Goal: Information Seeking & Learning: Learn about a topic

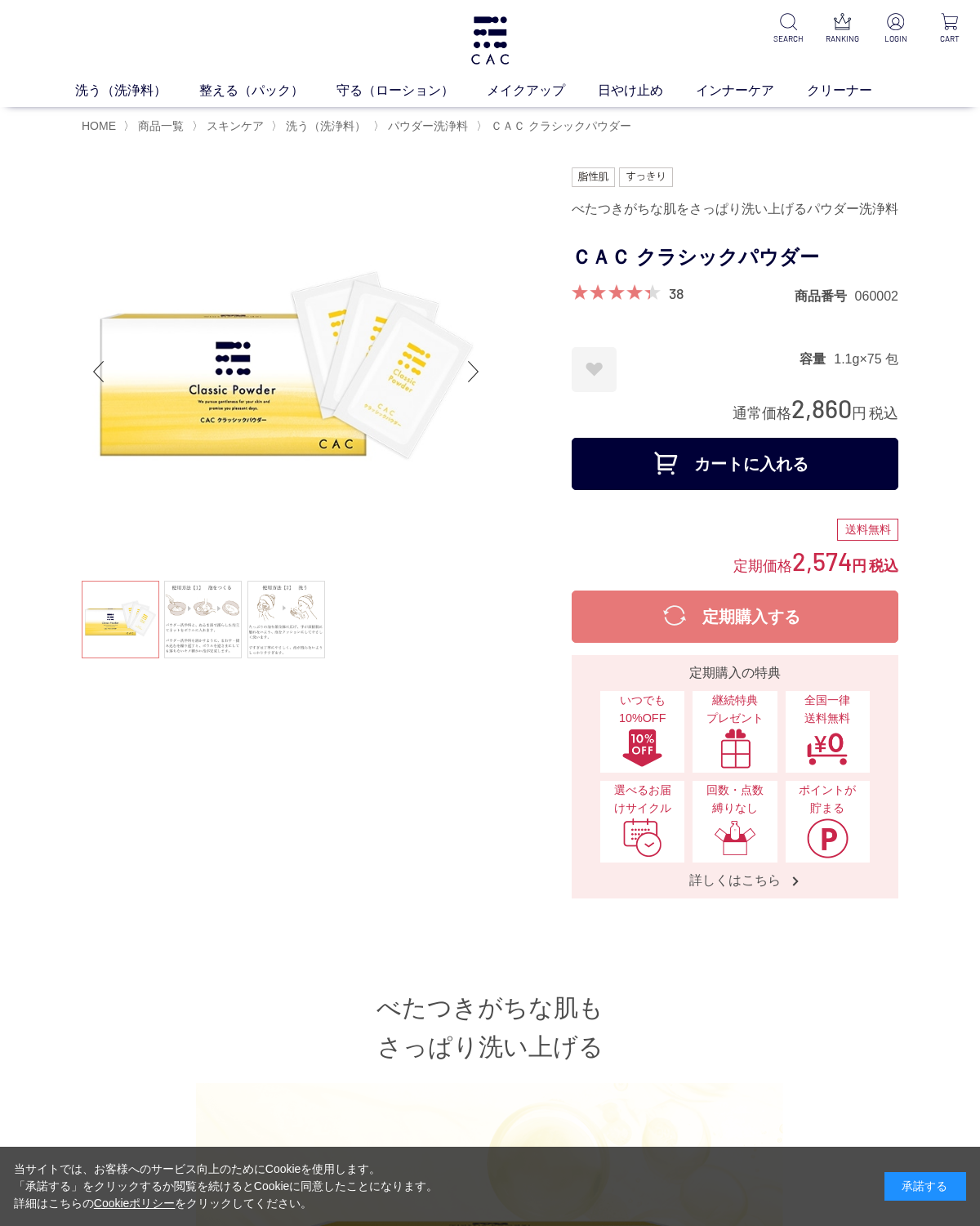
click at [209, 624] on link at bounding box center [203, 619] width 78 height 78
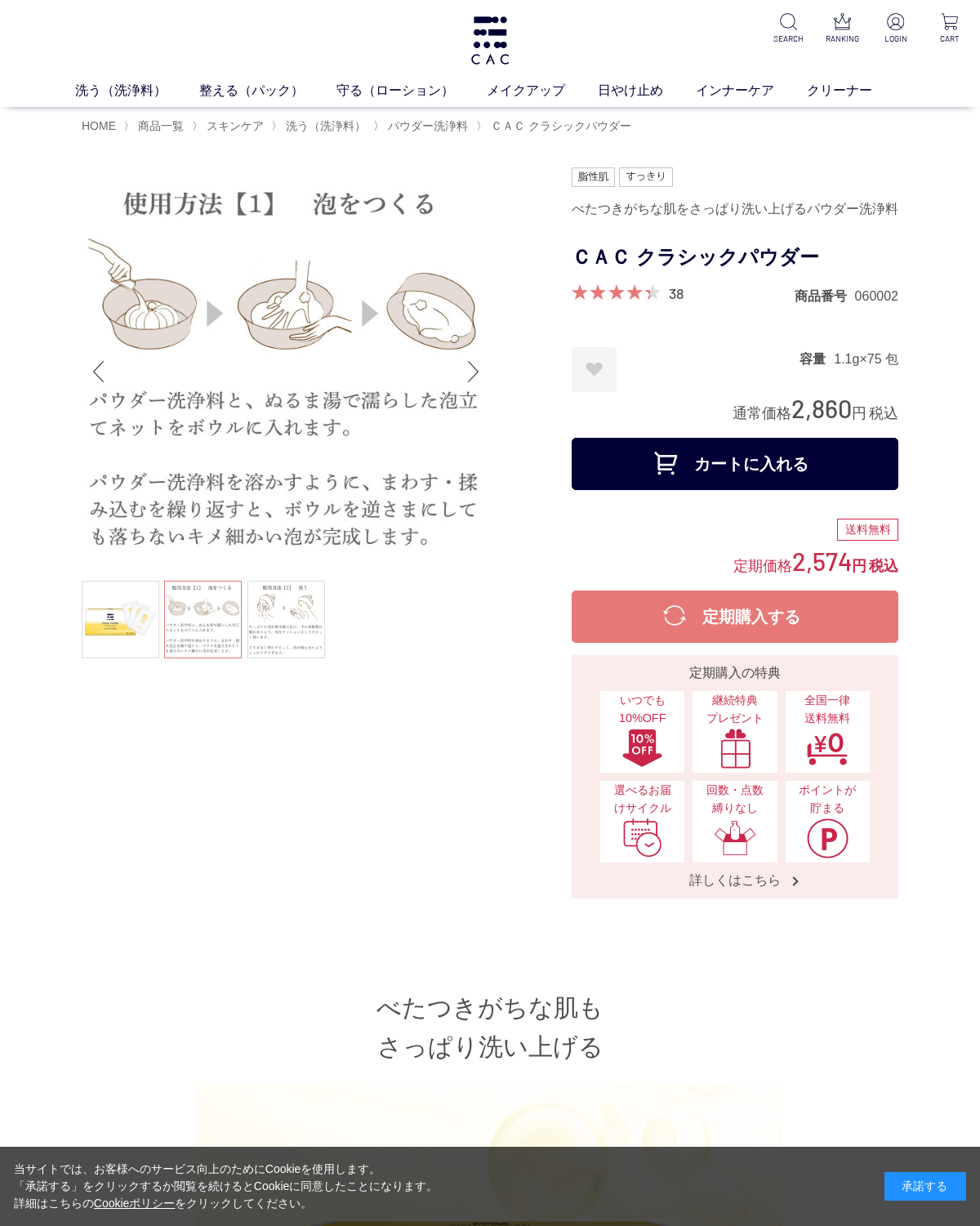
click at [274, 611] on link at bounding box center [286, 619] width 78 height 78
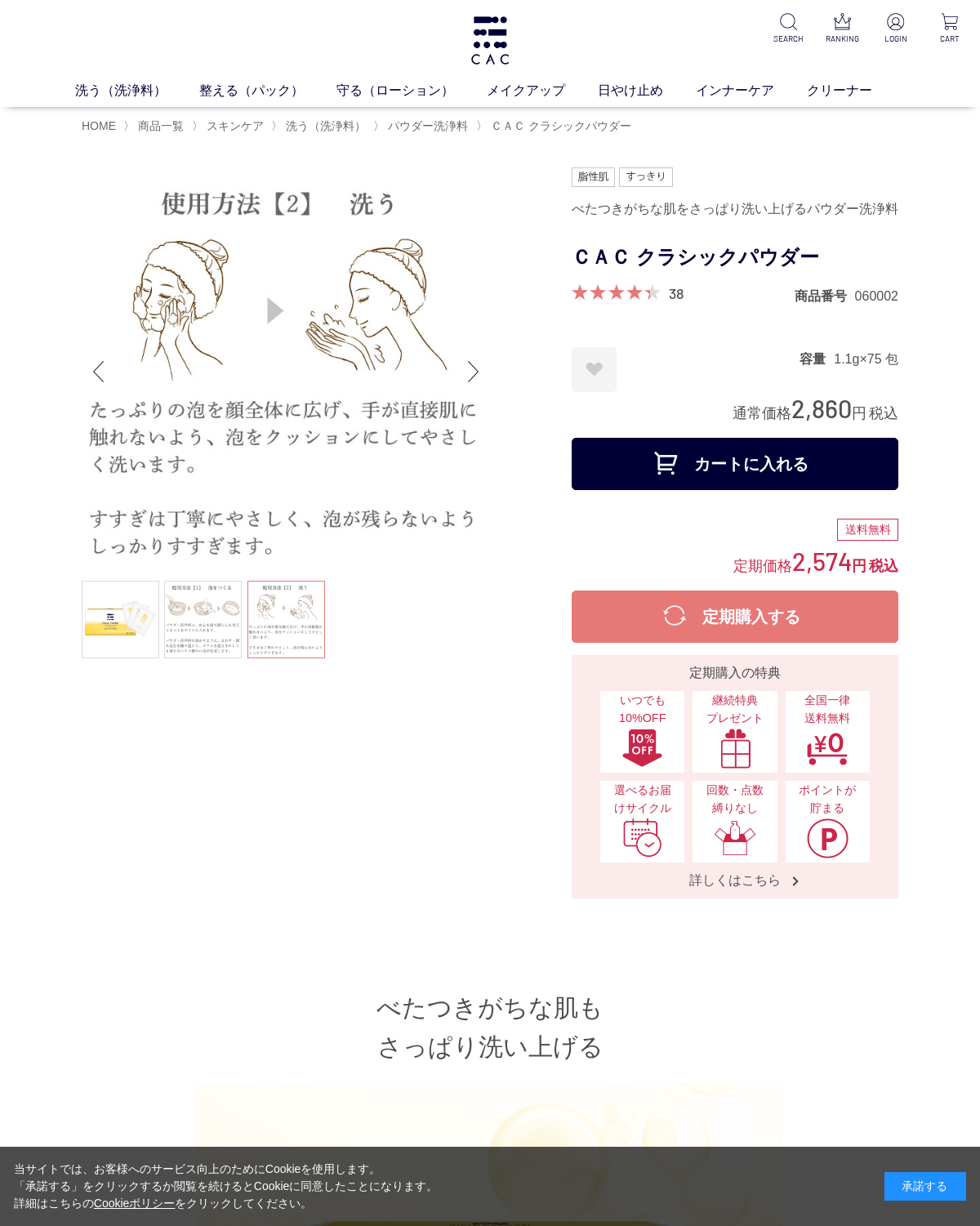
click at [621, 305] on div "38 商品番号 060002" at bounding box center [735, 295] width 327 height 20
click at [671, 302] on link "38" at bounding box center [676, 294] width 15 height 18
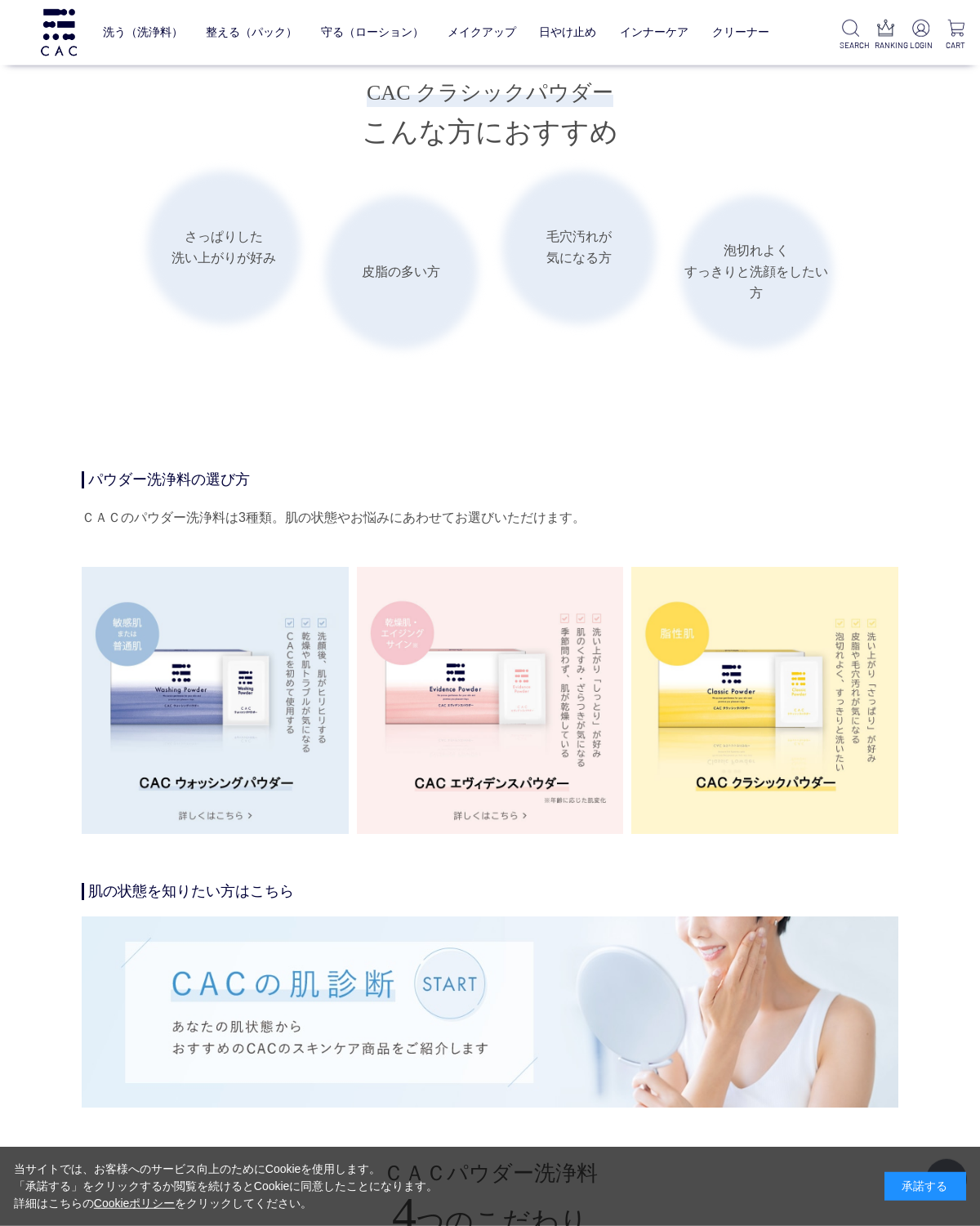
scroll to position [2245, 0]
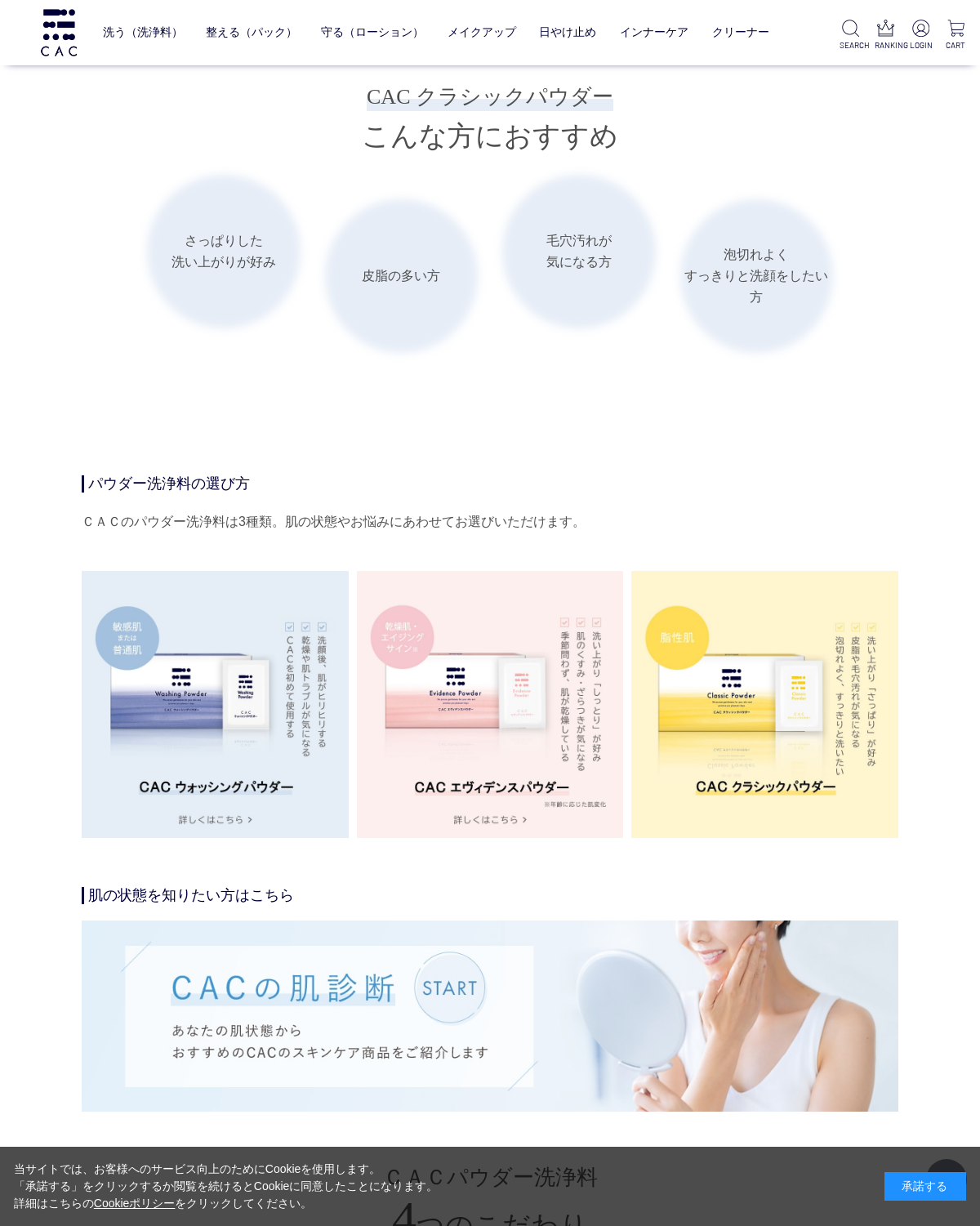
click at [146, 741] on img at bounding box center [215, 704] width 267 height 267
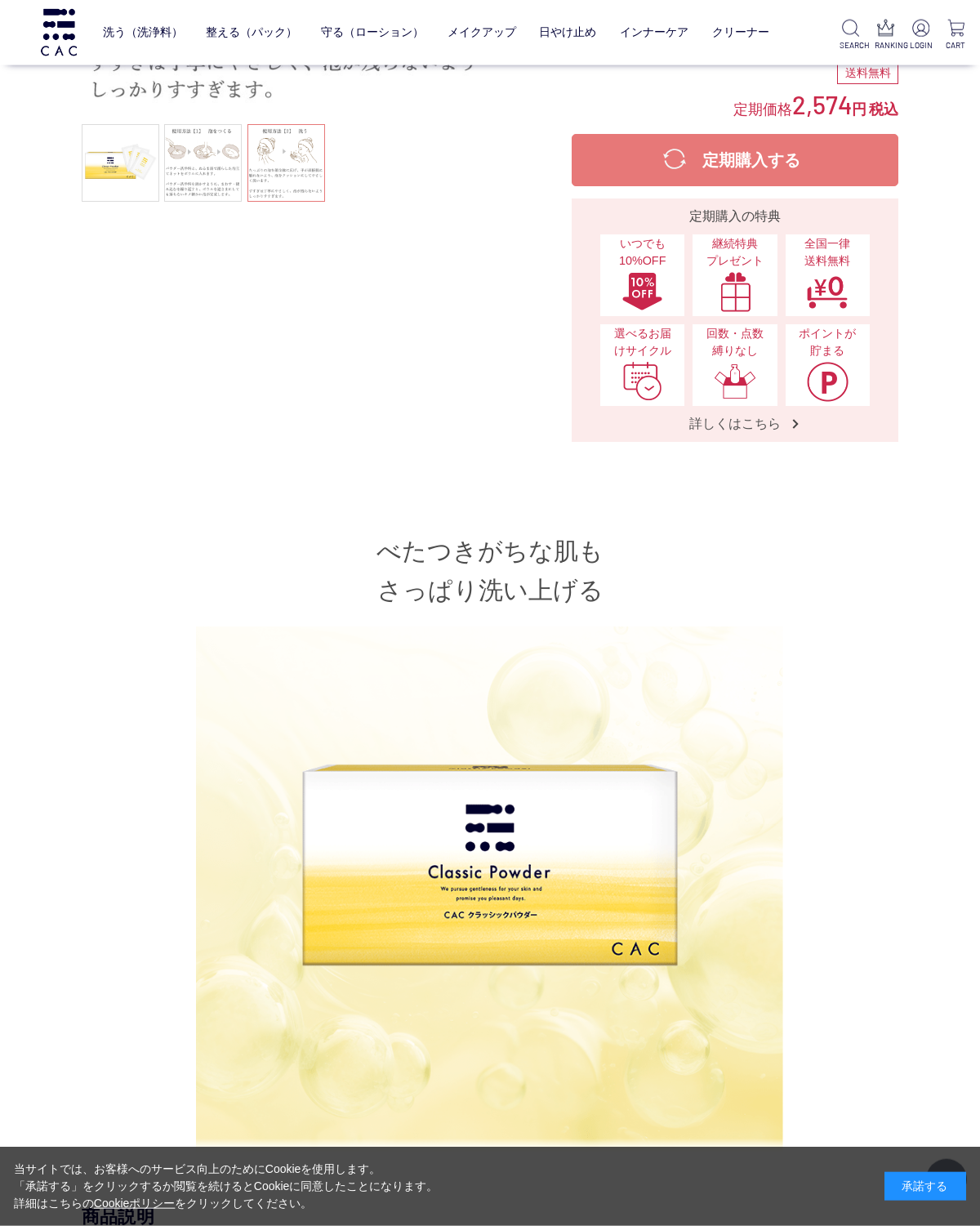
scroll to position [0, 0]
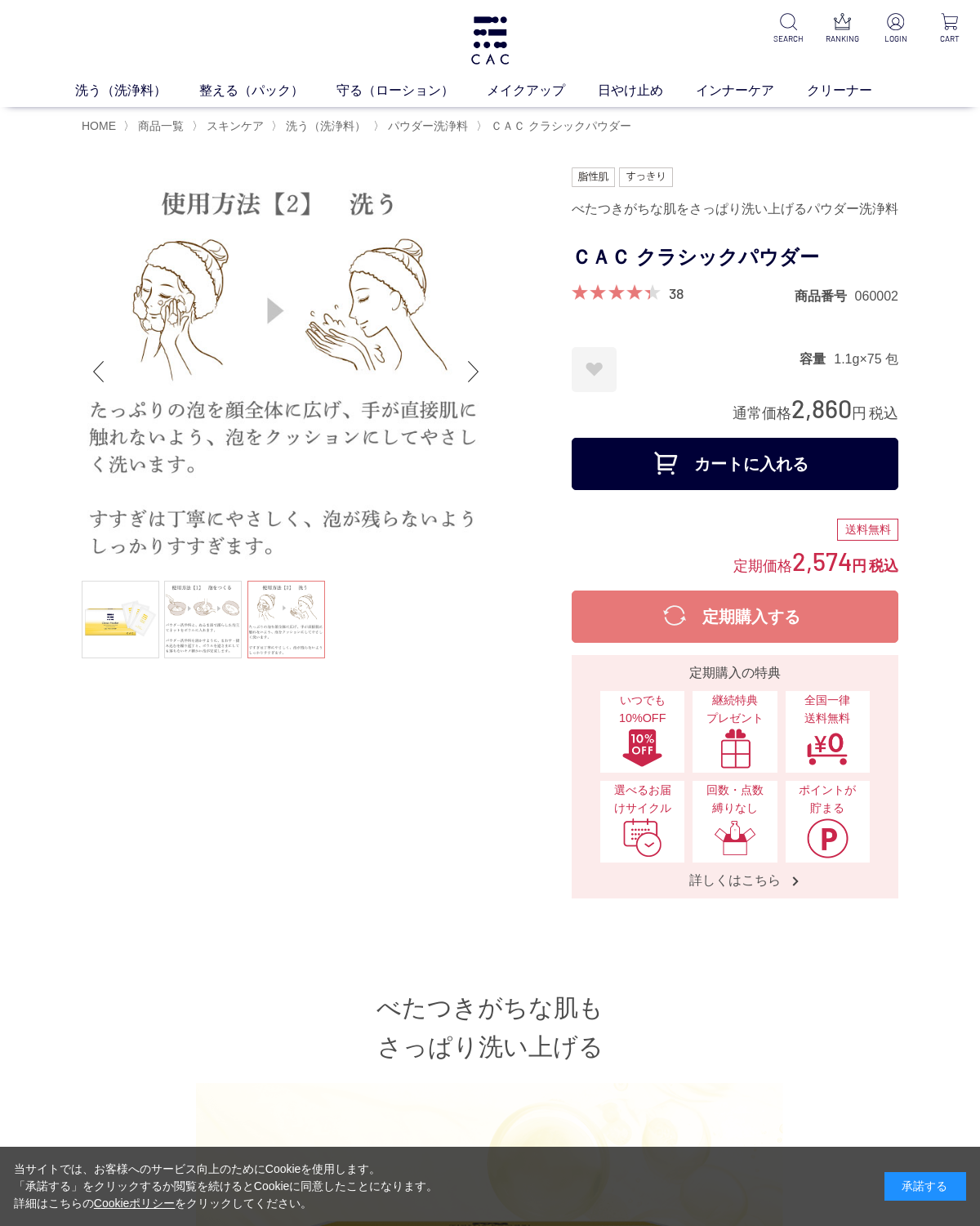
click at [123, 81] on link "洗う（洗浄料）" at bounding box center [137, 90] width 124 height 19
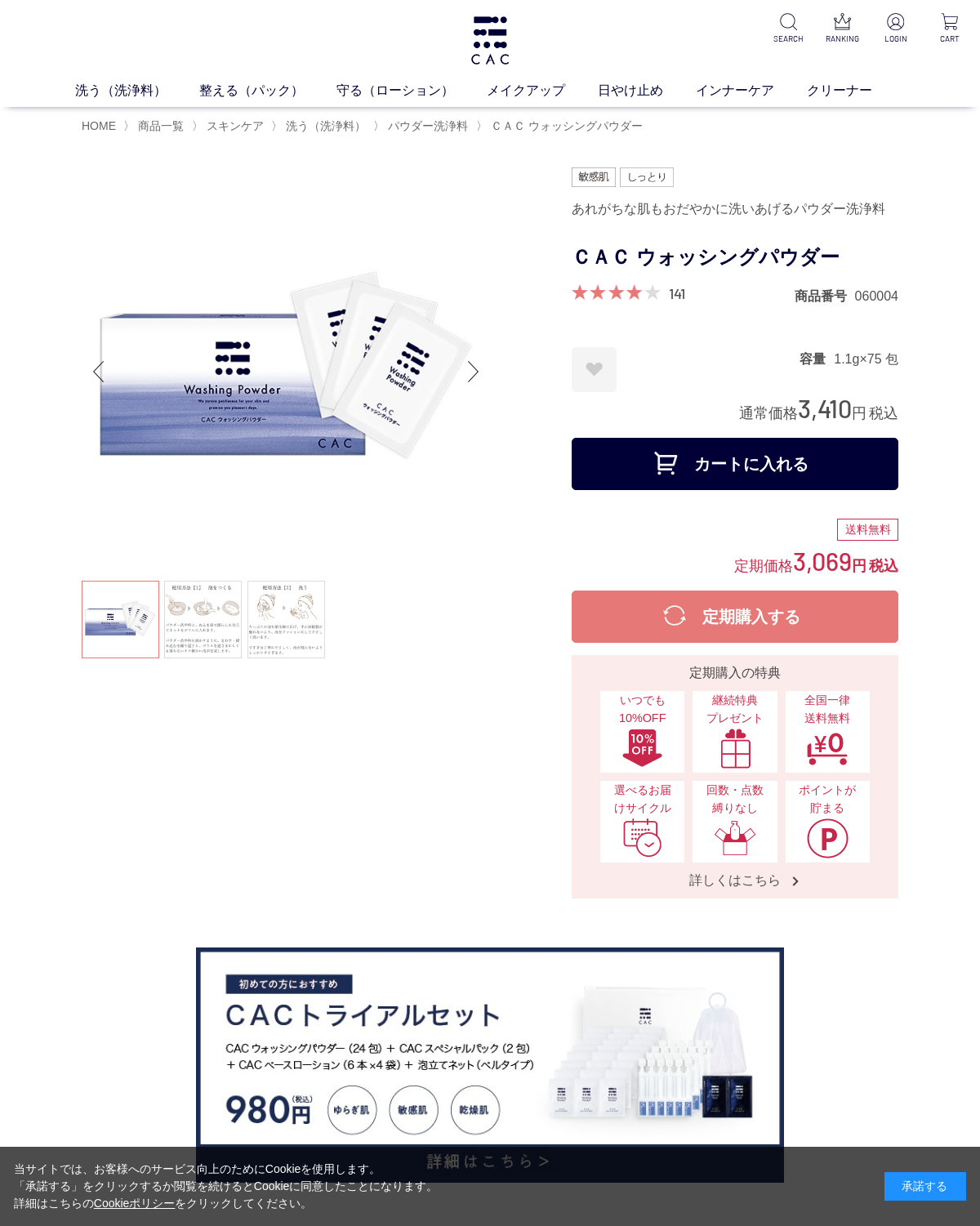
click at [204, 604] on link at bounding box center [203, 619] width 78 height 78
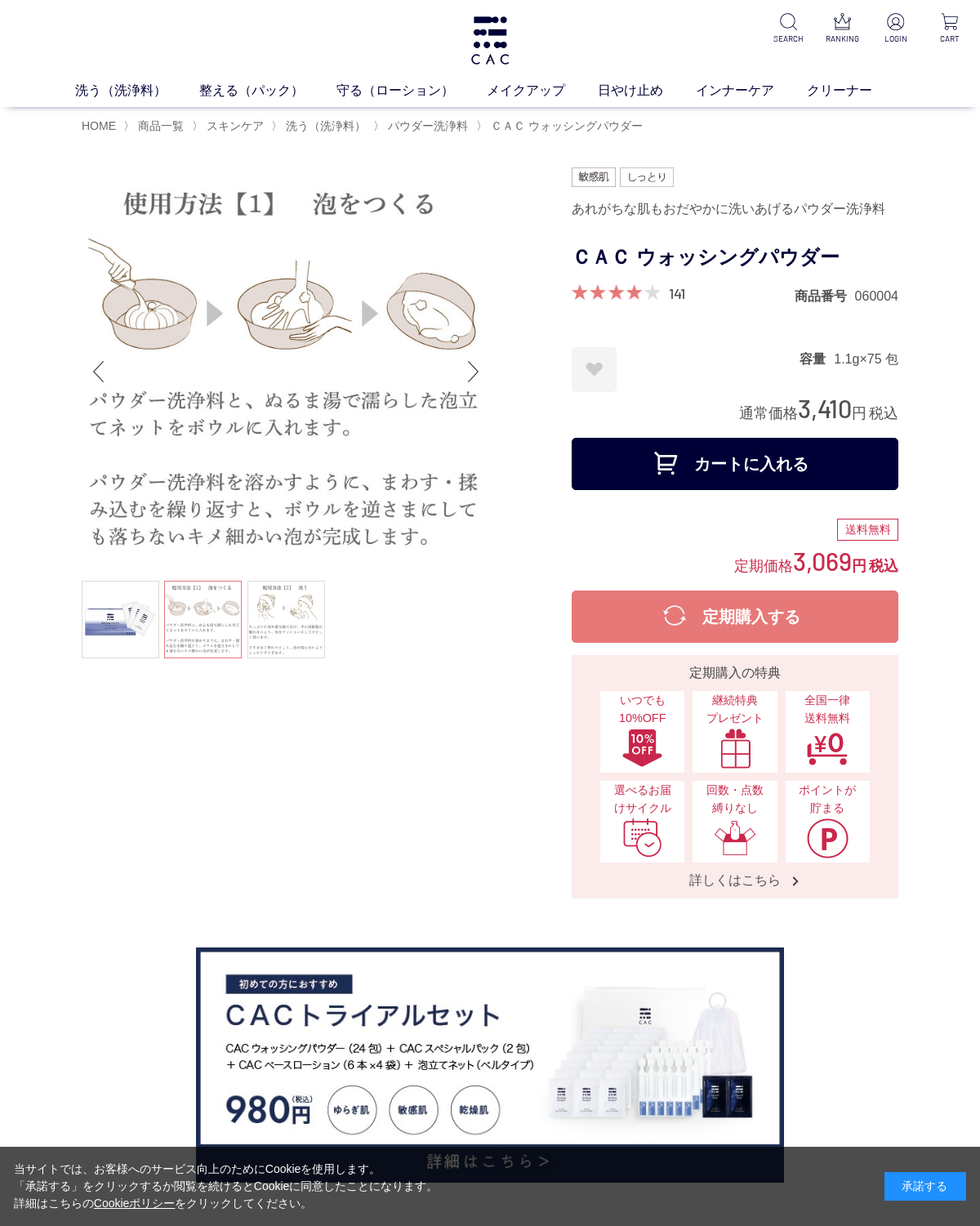
click at [303, 623] on link at bounding box center [286, 619] width 78 height 78
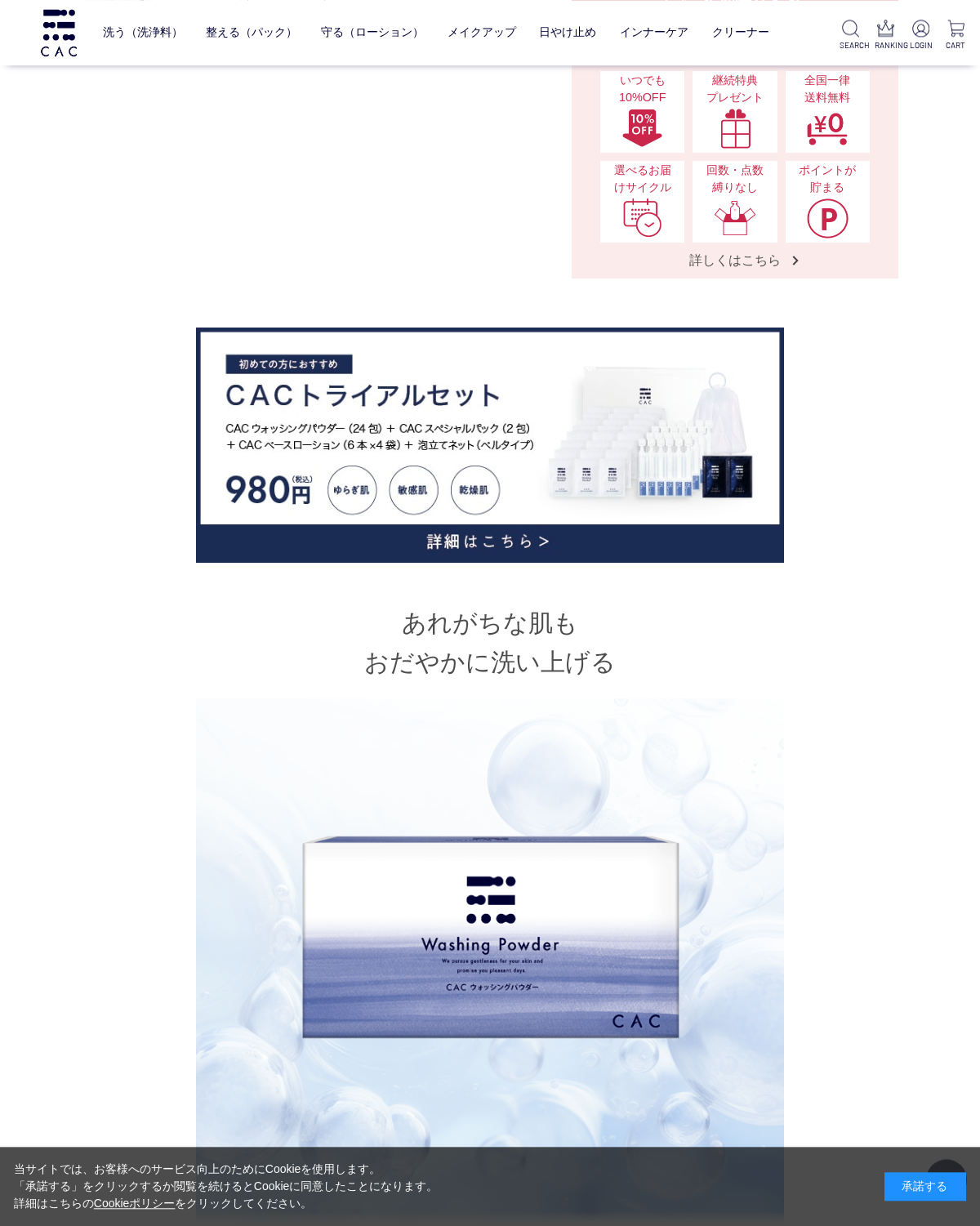
scroll to position [513, 0]
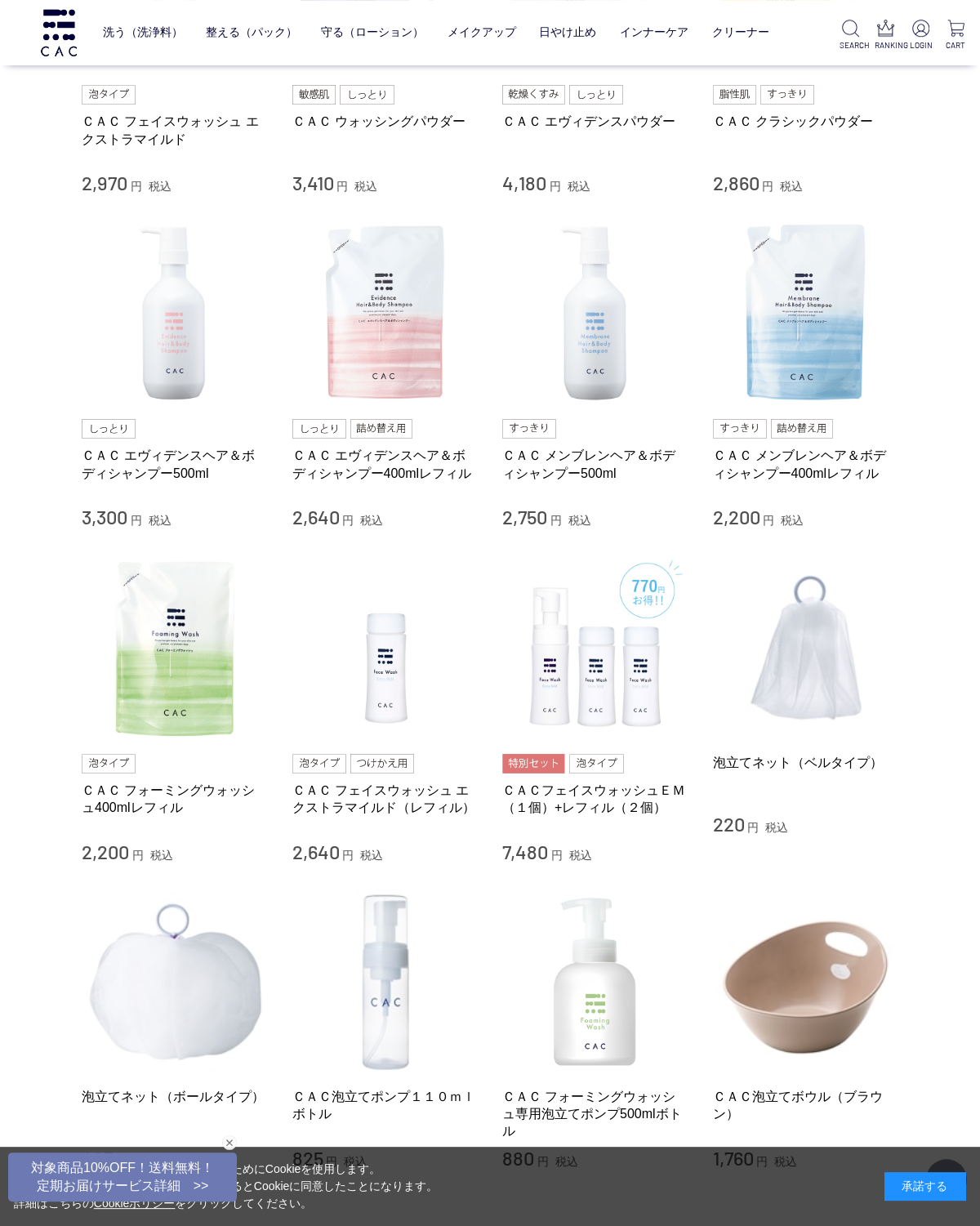
scroll to position [545, 0]
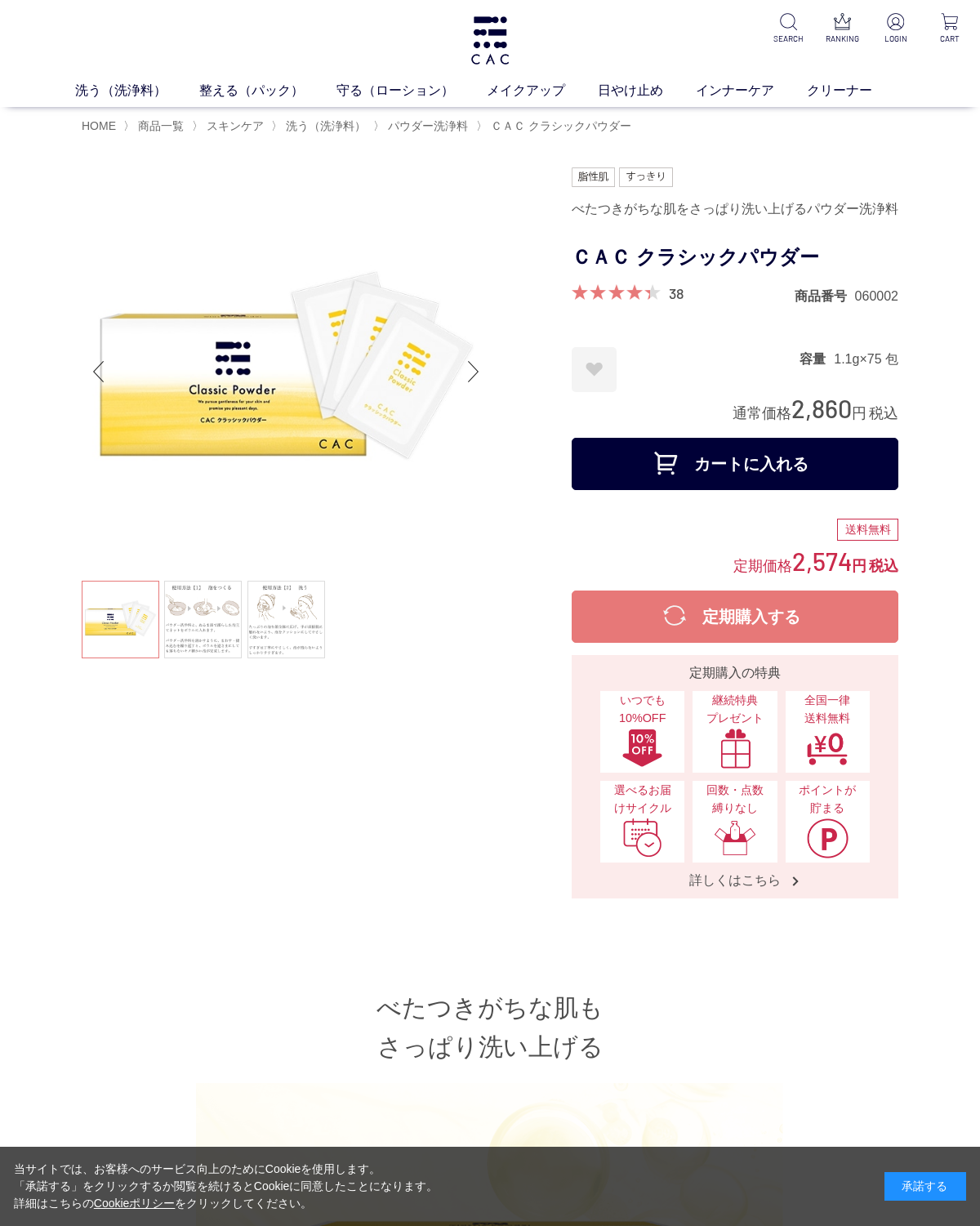
click at [309, 130] on span "洗う（洗浄料）" at bounding box center [325, 126] width 80 height 13
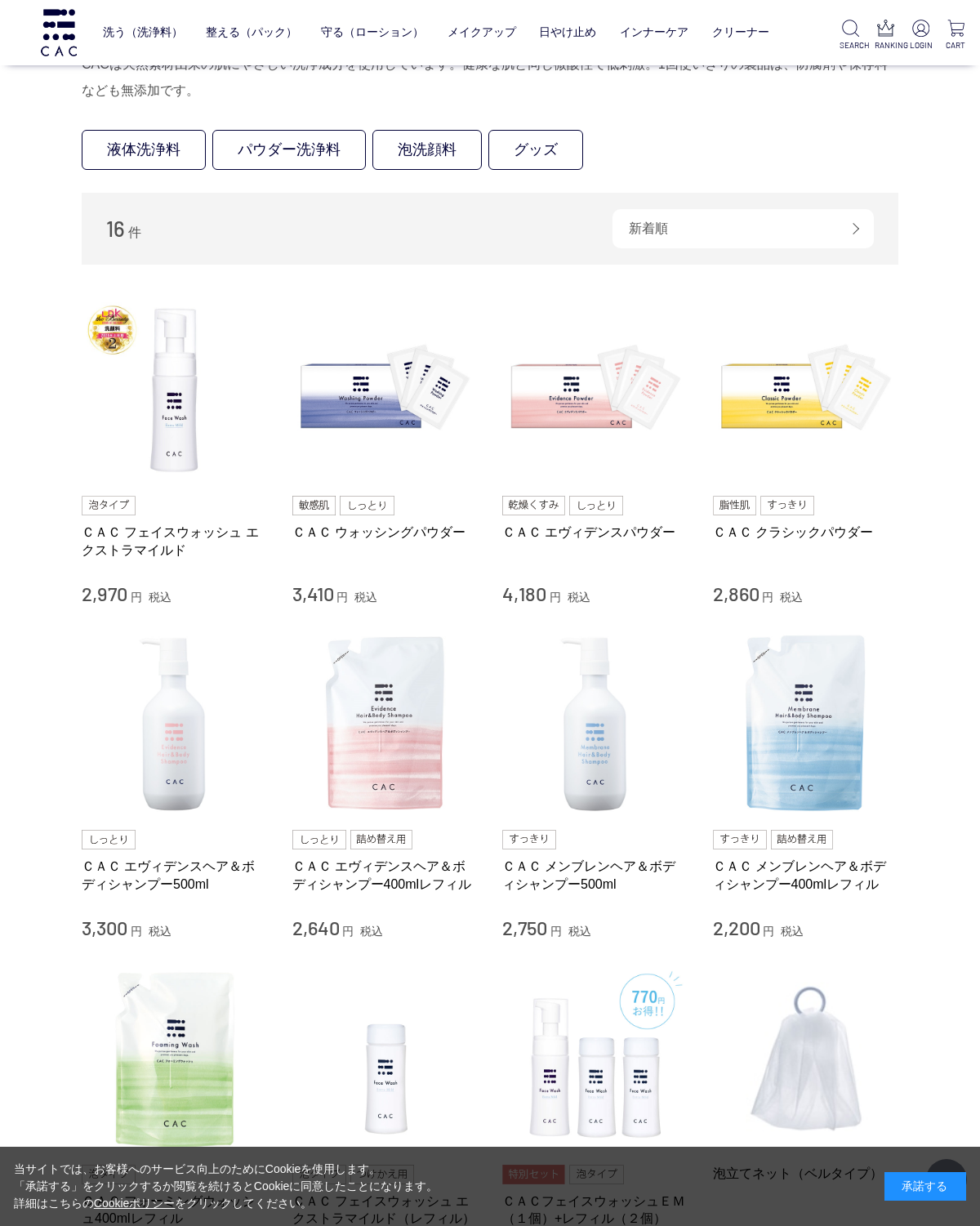
scroll to position [133, 0]
click at [769, 763] on img at bounding box center [806, 722] width 186 height 186
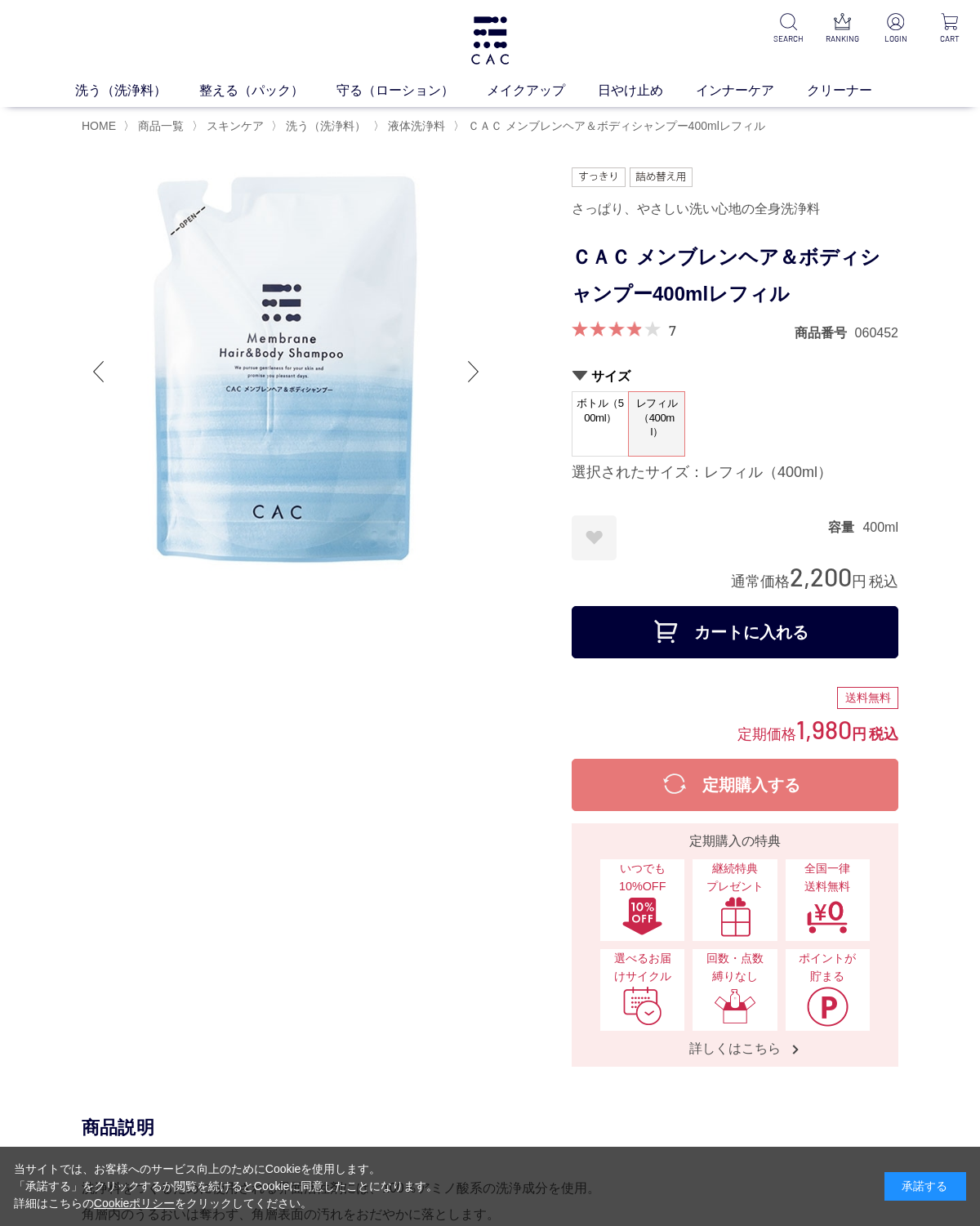
click at [424, 130] on span "液体洗浄料" at bounding box center [417, 126] width 57 height 13
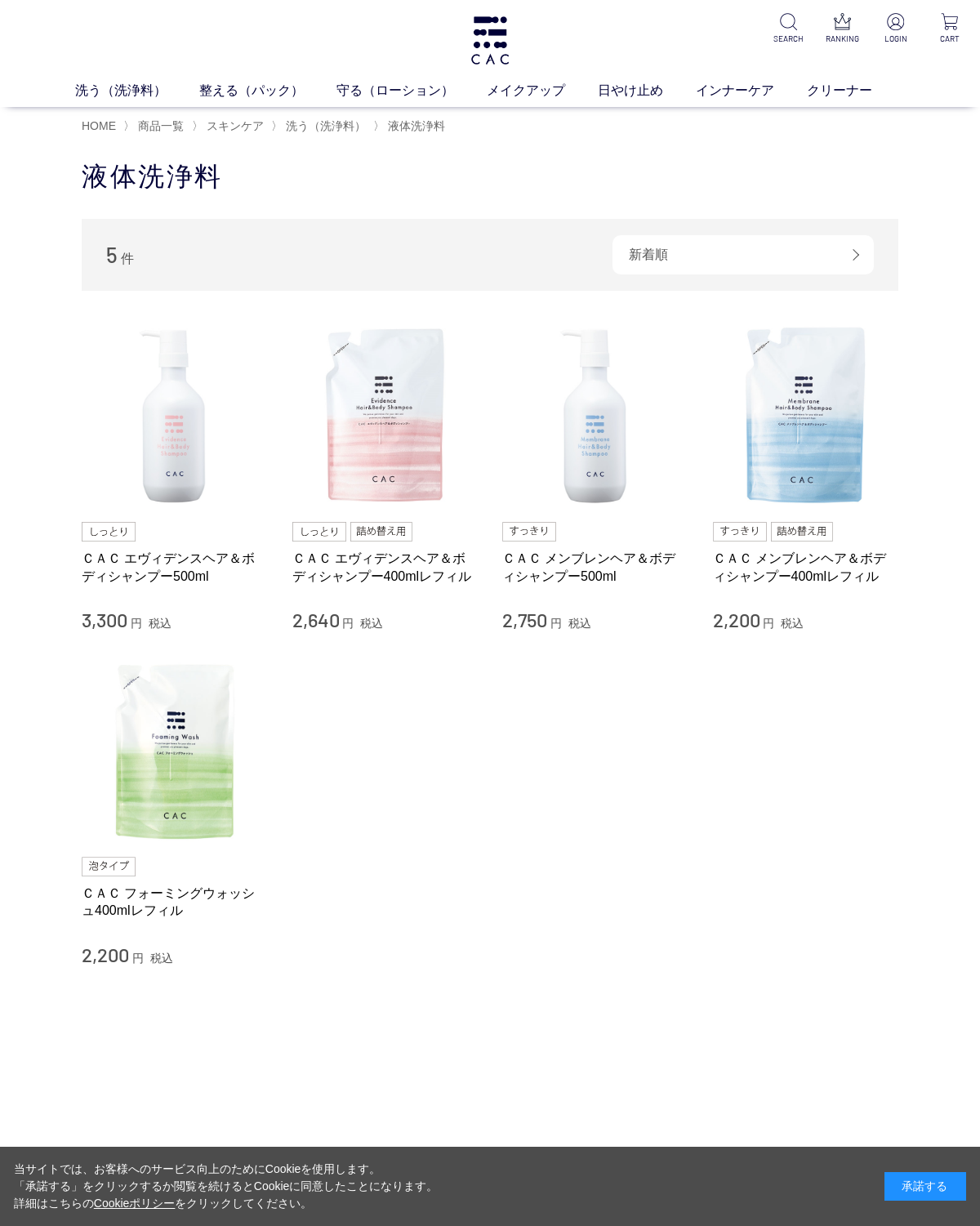
click at [840, 463] on img at bounding box center [806, 416] width 186 height 186
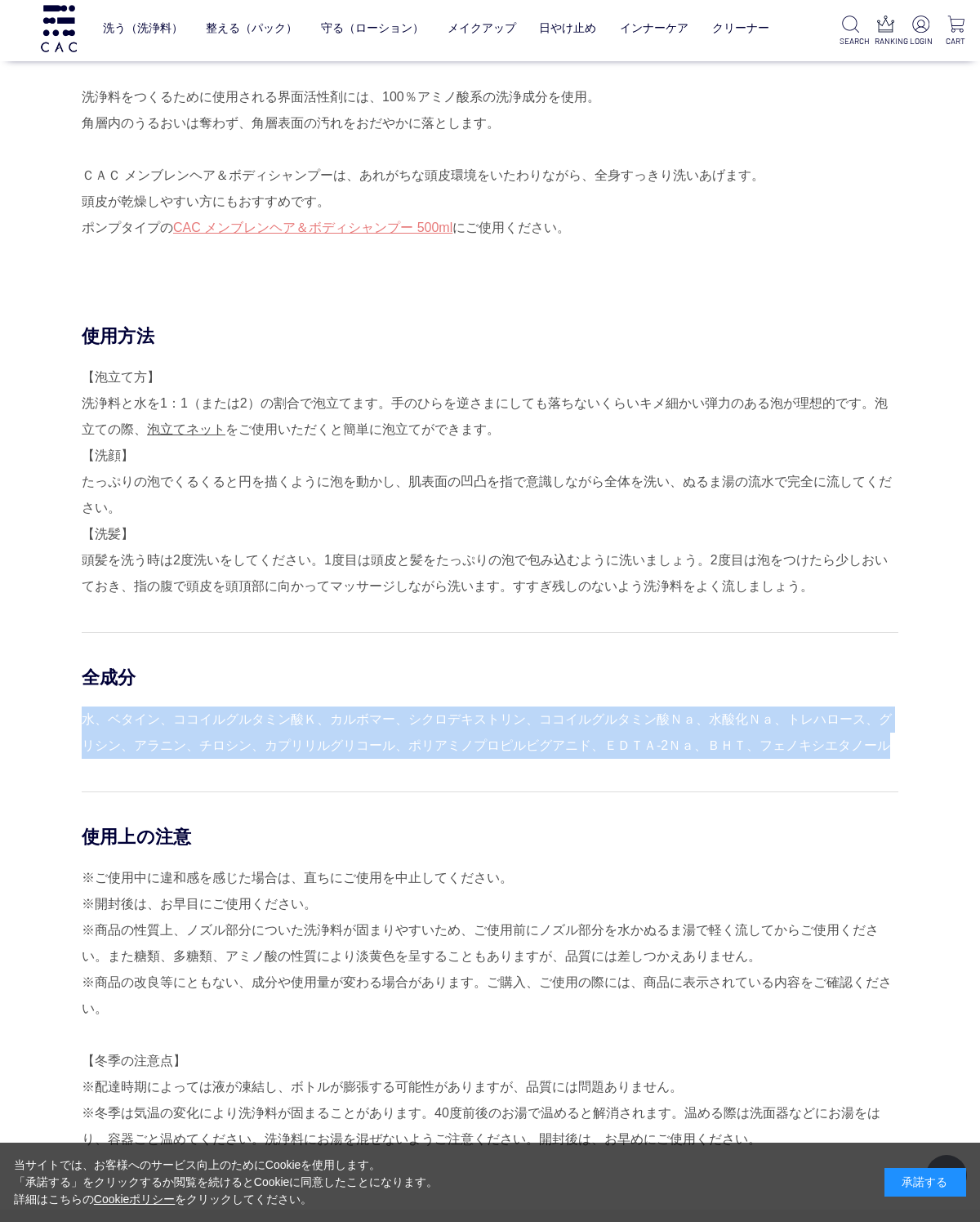
scroll to position [984, 0]
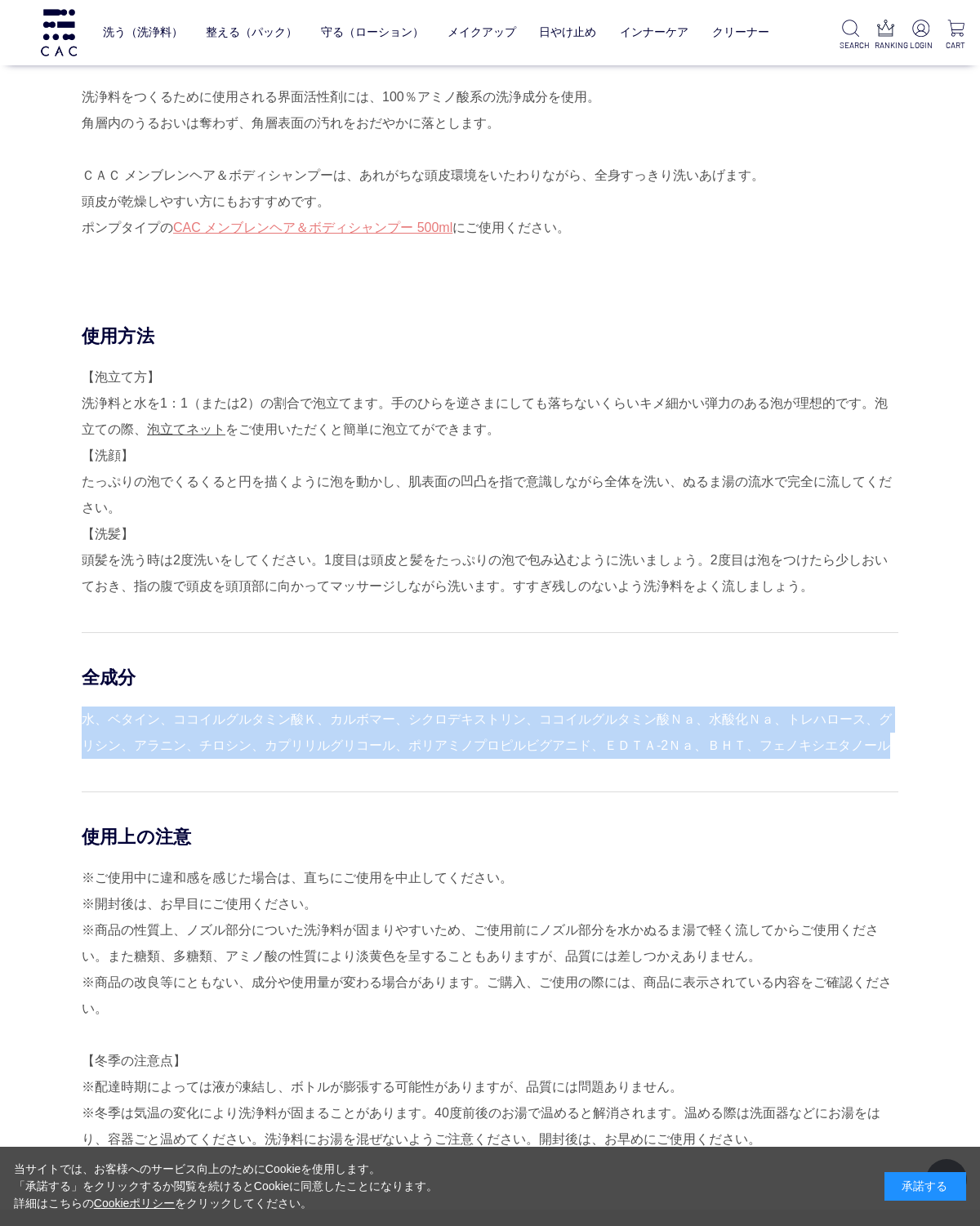
click at [127, 34] on link "洗う（洗浄料）" at bounding box center [142, 32] width 80 height 39
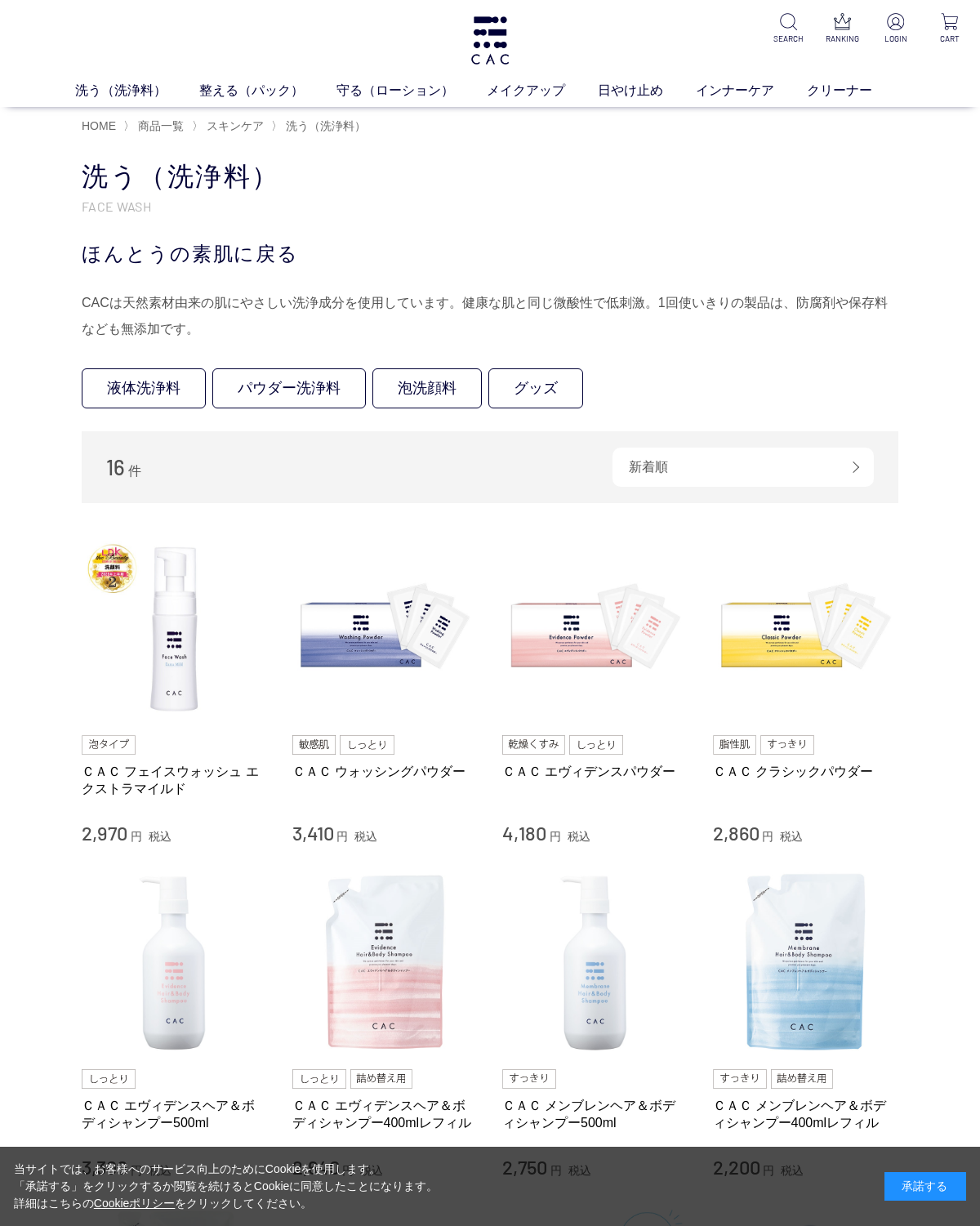
click at [760, 653] on img at bounding box center [806, 629] width 186 height 186
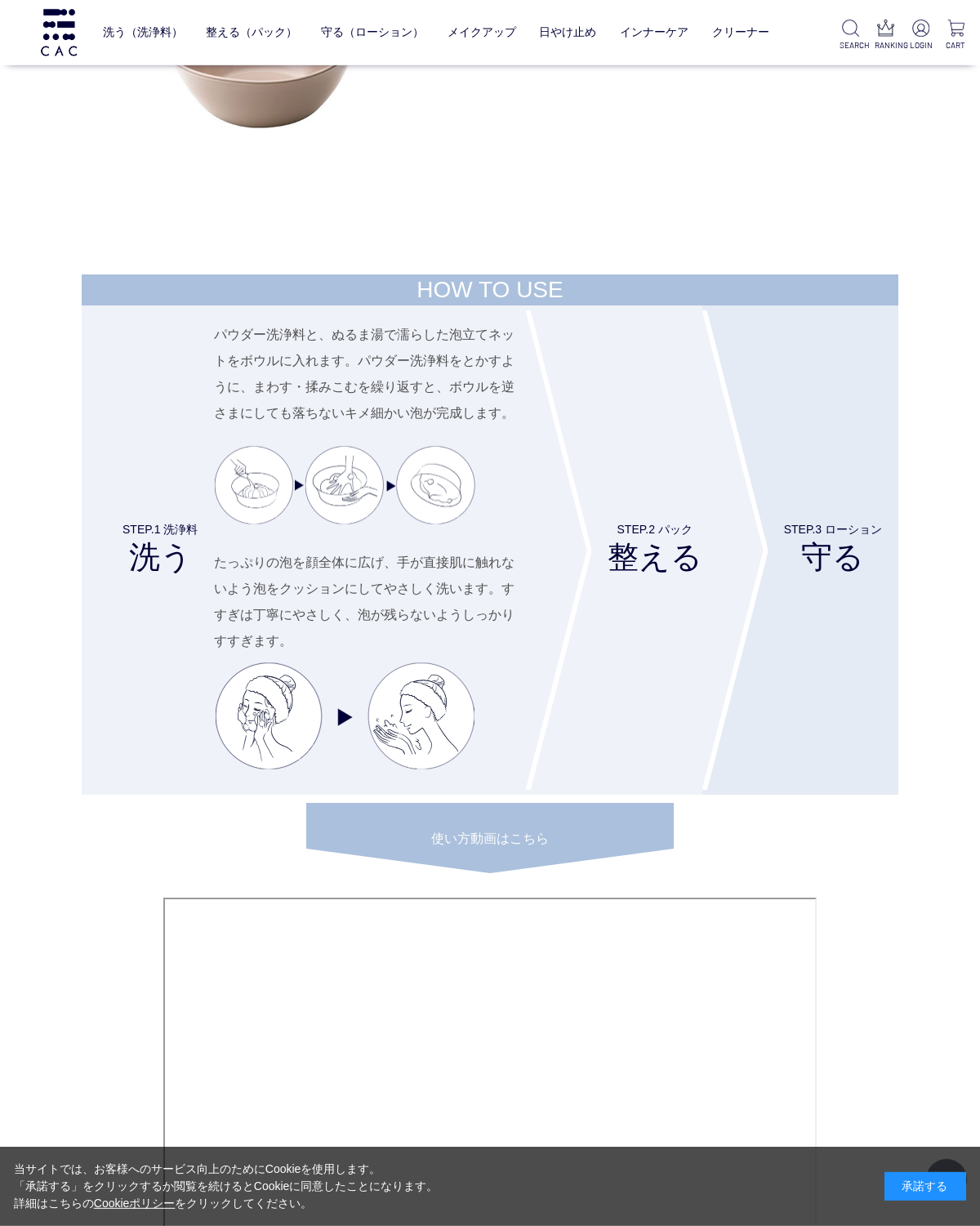
scroll to position [6509, 0]
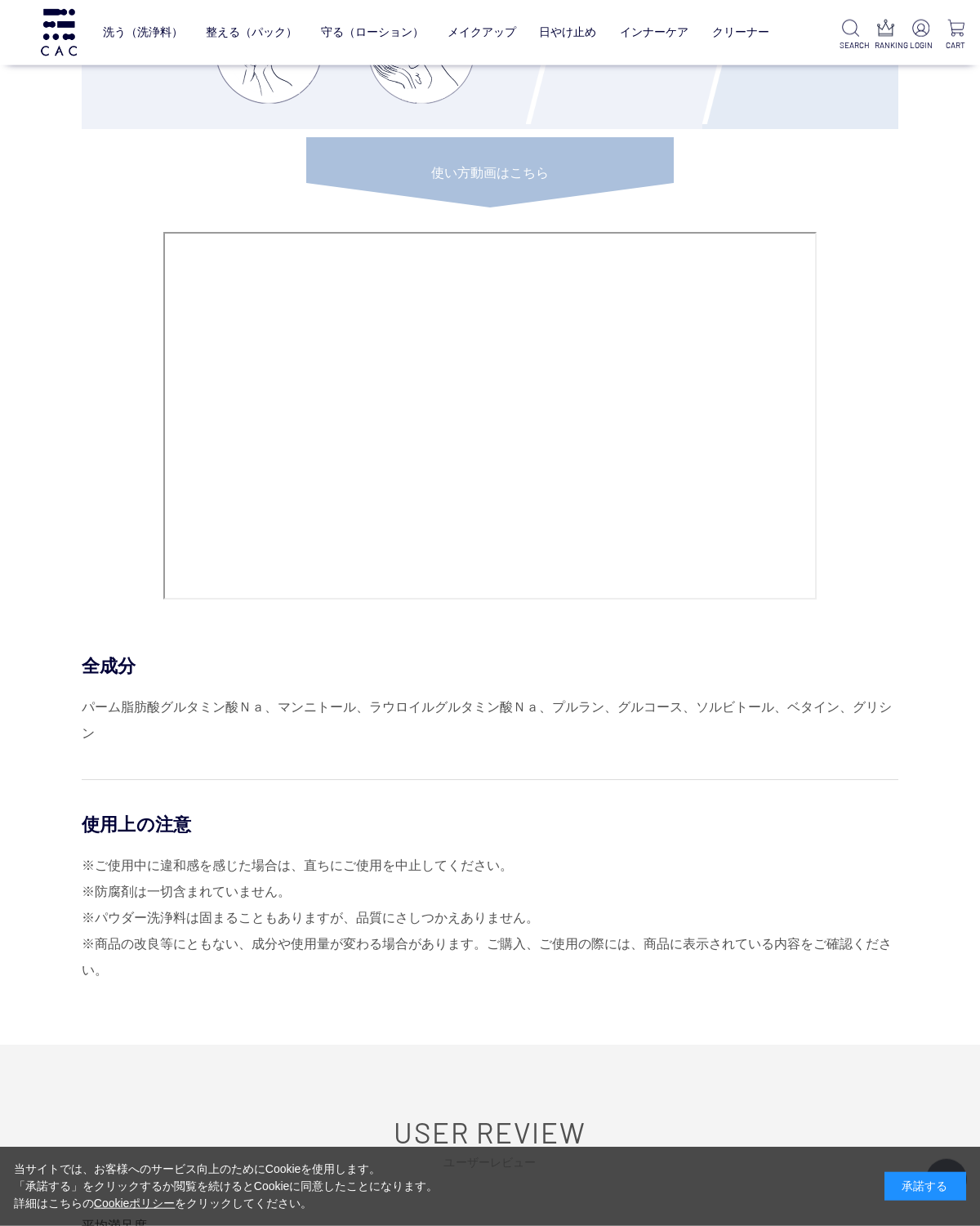
click at [82, 730] on div "HOW TO USE STEP.1 洗浄料 洗う パウダー洗浄料と、ぬるま湯で濡らした泡立てネットをボウルに入れます。パウダー洗浄料をとかすように、まわす・揉…" at bounding box center [490, 327] width 817 height 1435
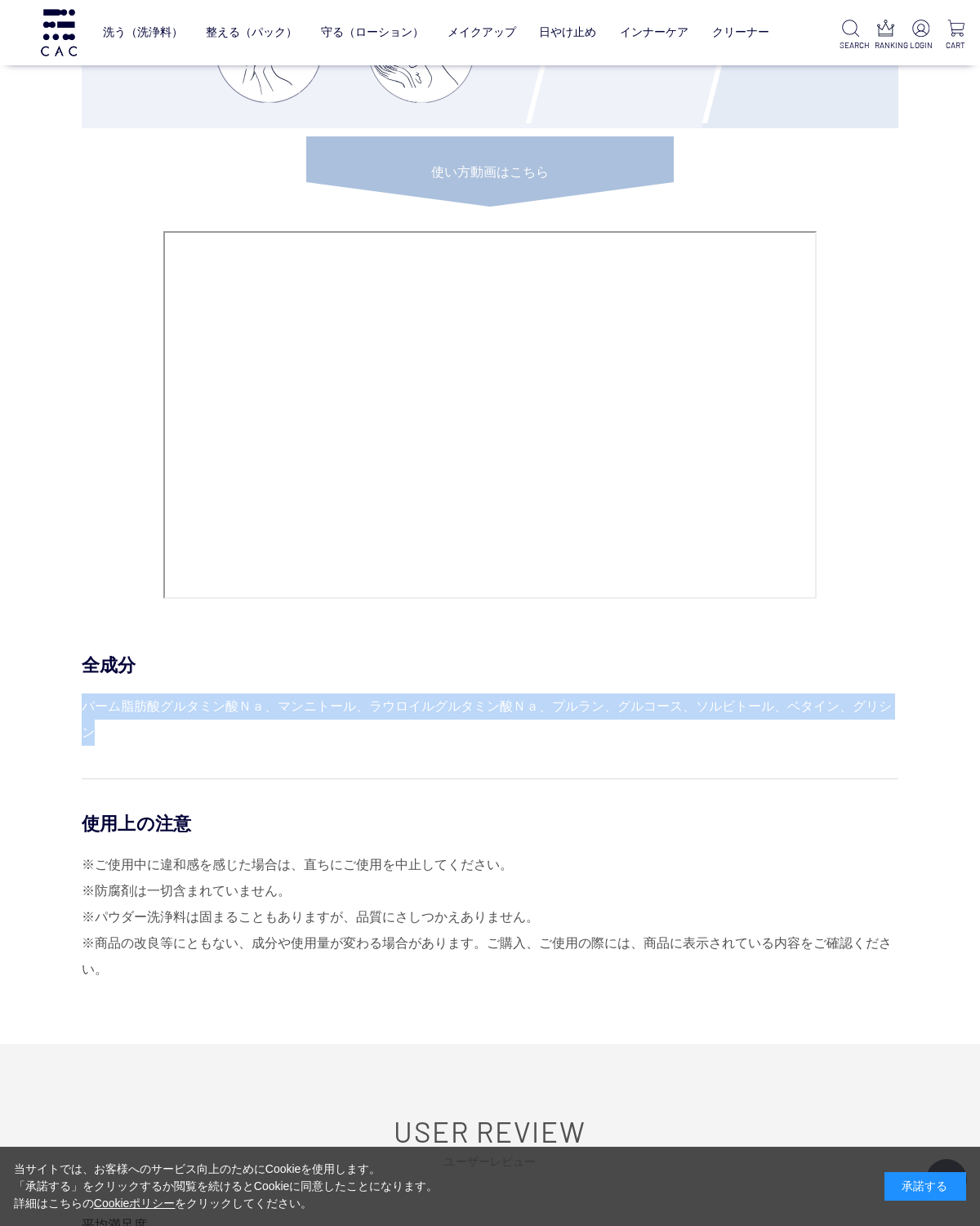
click at [284, 677] on div "全成分" at bounding box center [490, 665] width 817 height 24
click at [473, 669] on div "HOW TO USE STEP.1 洗浄料 洗う パウダー洗浄料と、ぬるま湯で濡らした泡立てネットをボウルに入れます。パウダー洗浄料をとかすように、まわす・揉…" at bounding box center [490, 295] width 817 height 1375
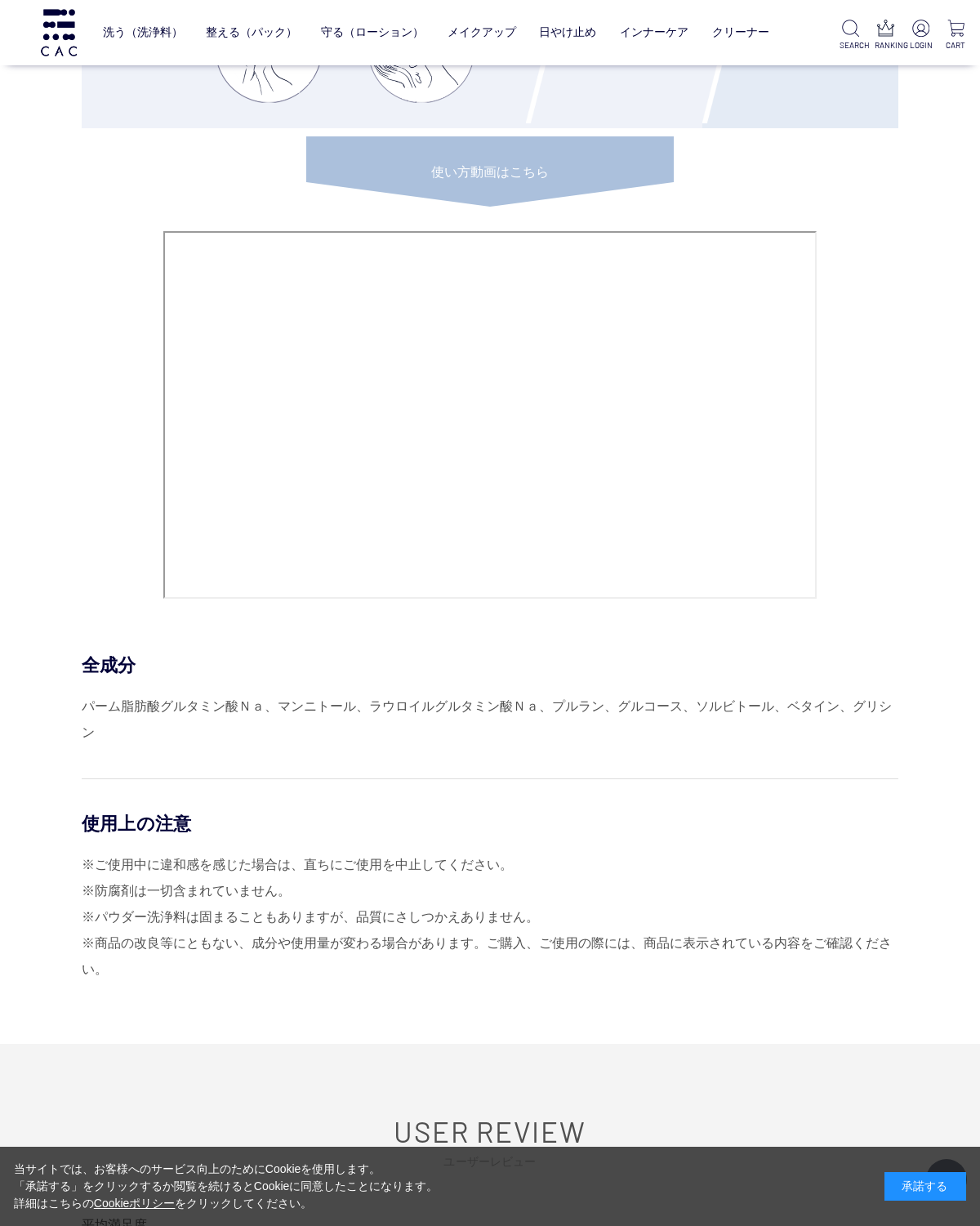
click at [540, 677] on div "全成分" at bounding box center [490, 665] width 817 height 24
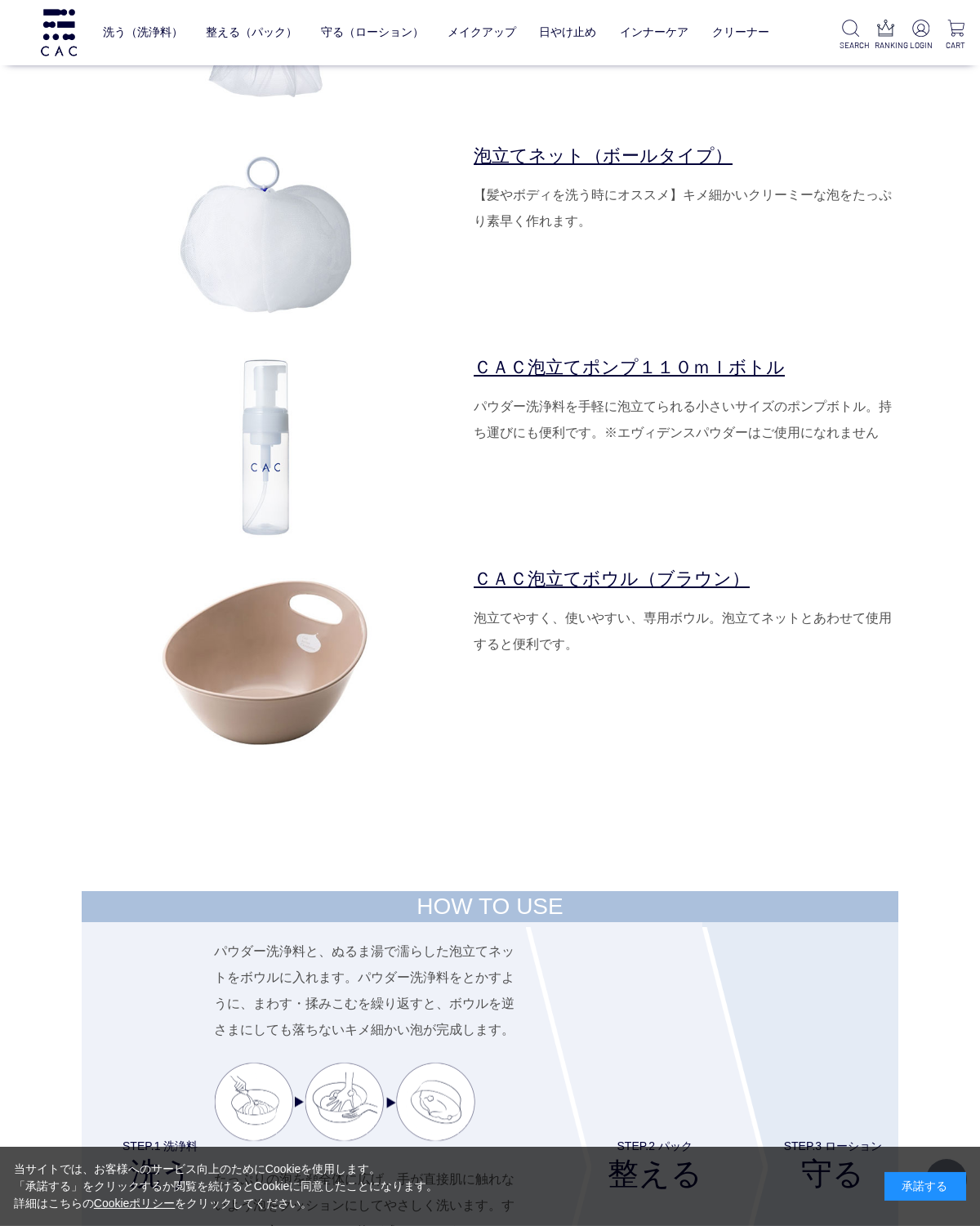
scroll to position [5207, 0]
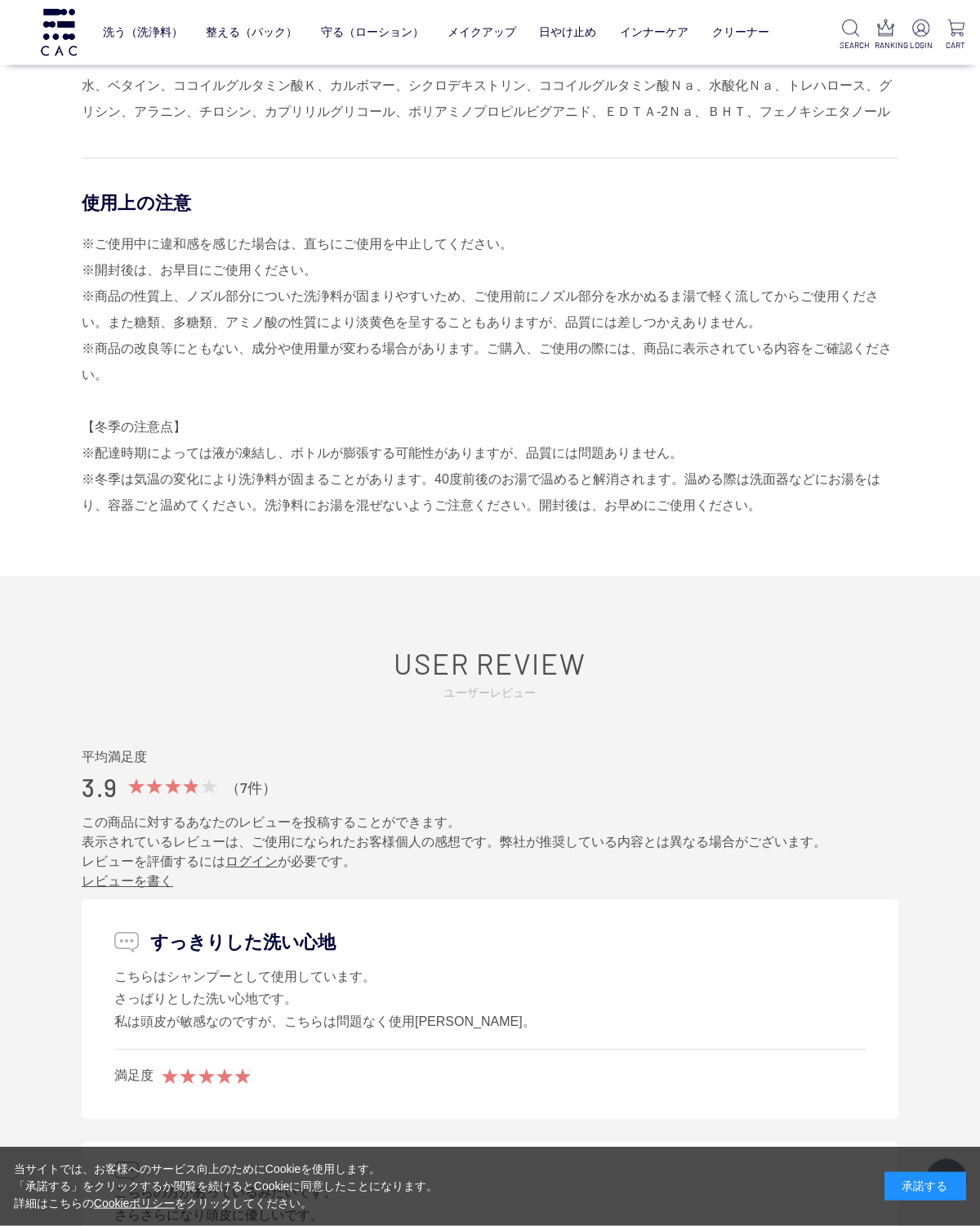
scroll to position [1629, 0]
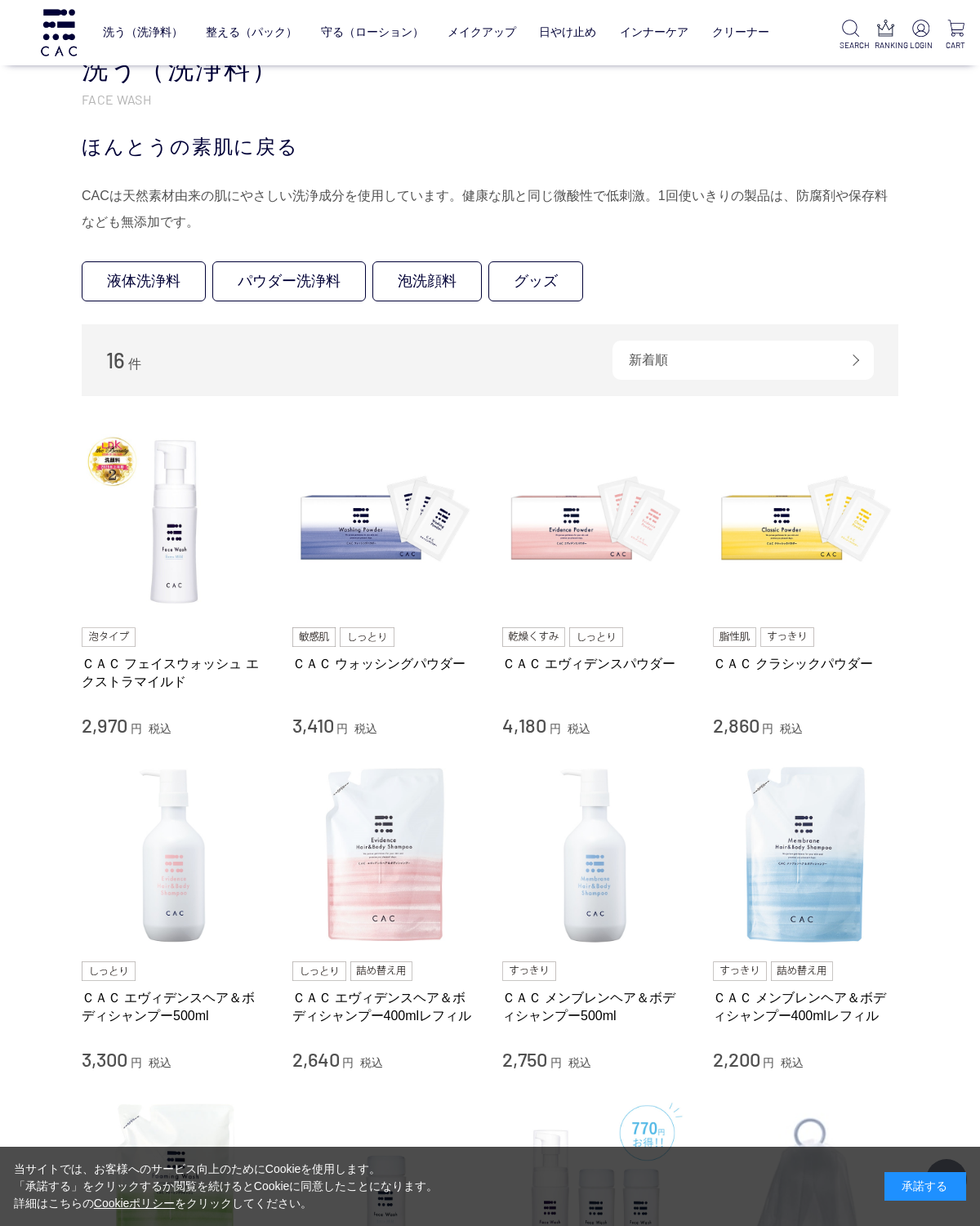
scroll to position [133, 0]
